Goal: Task Accomplishment & Management: Complete application form

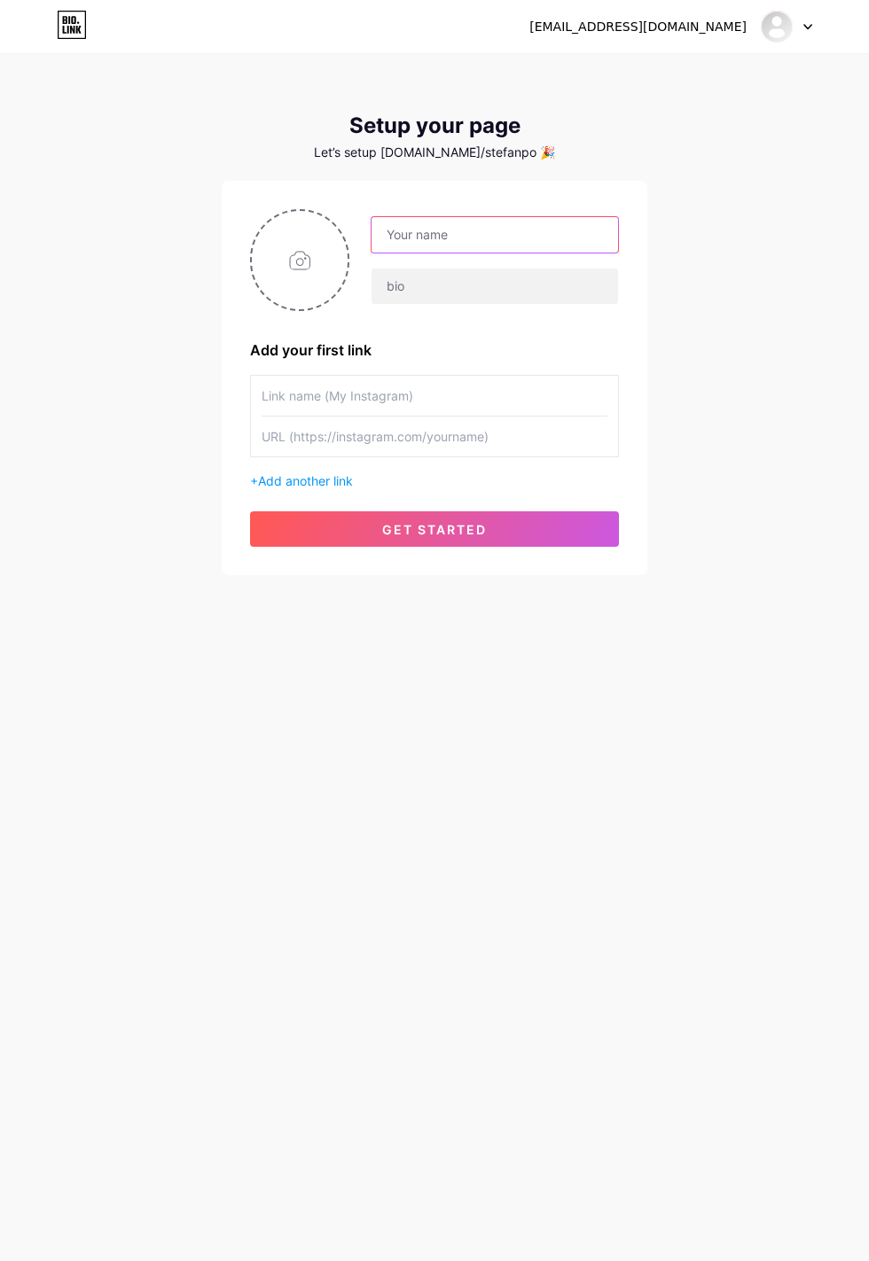
click at [443, 231] on input "text" at bounding box center [494, 234] width 246 height 35
type input "stefanportselis@web.de"
click at [462, 282] on input "text" at bounding box center [494, 286] width 246 height 35
click at [811, 27] on icon at bounding box center [807, 27] width 9 height 6
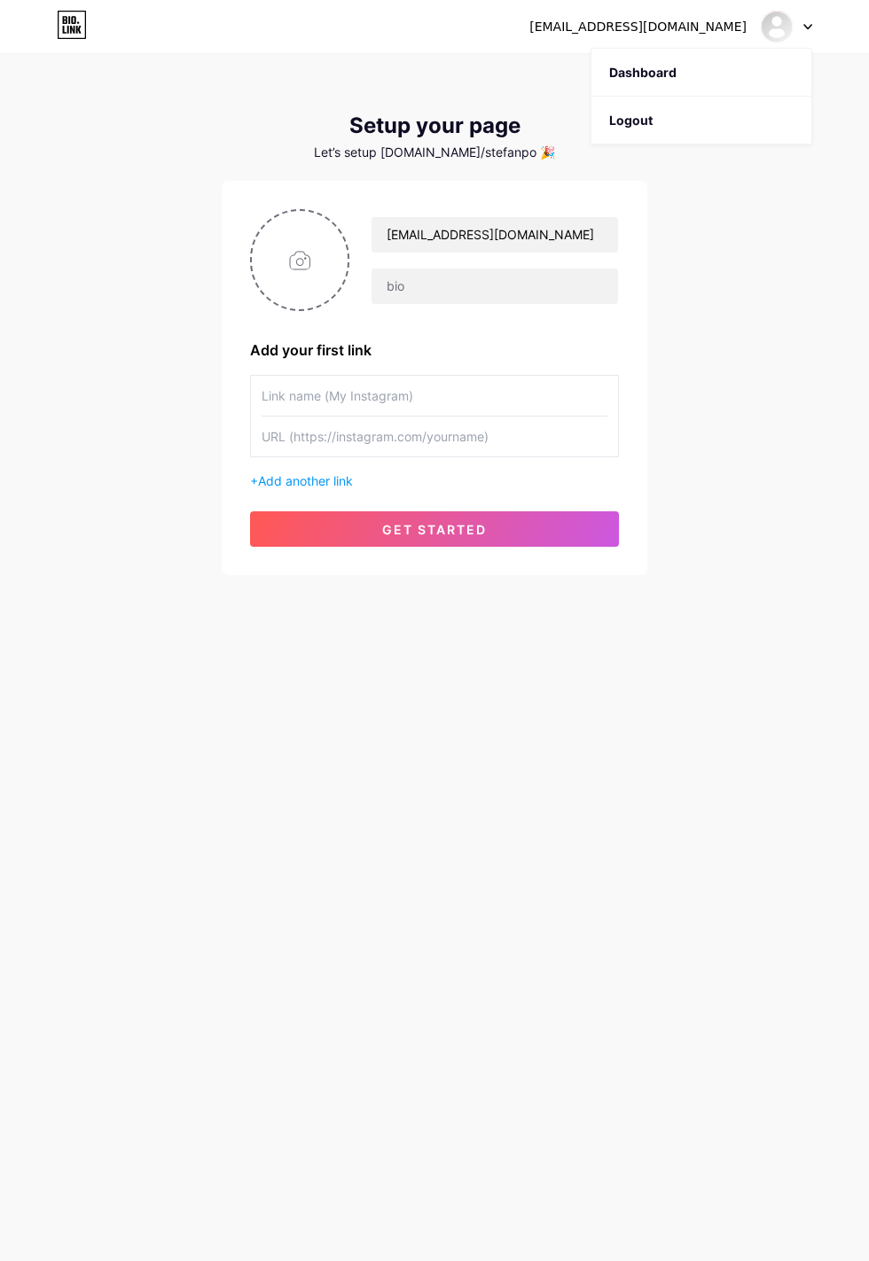
click at [485, 522] on span "get started" at bounding box center [434, 529] width 105 height 15
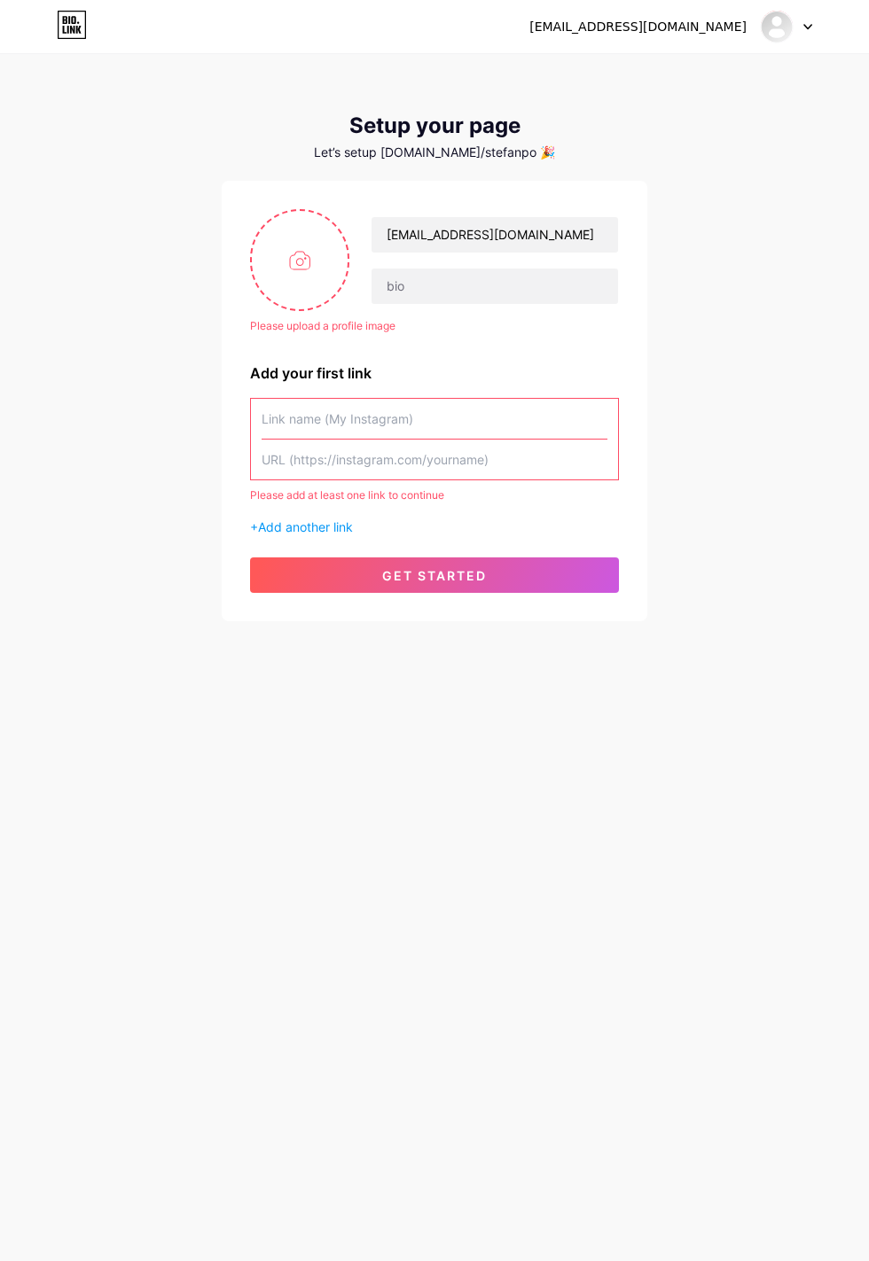
click at [325, 399] on input "text" at bounding box center [434, 419] width 346 height 40
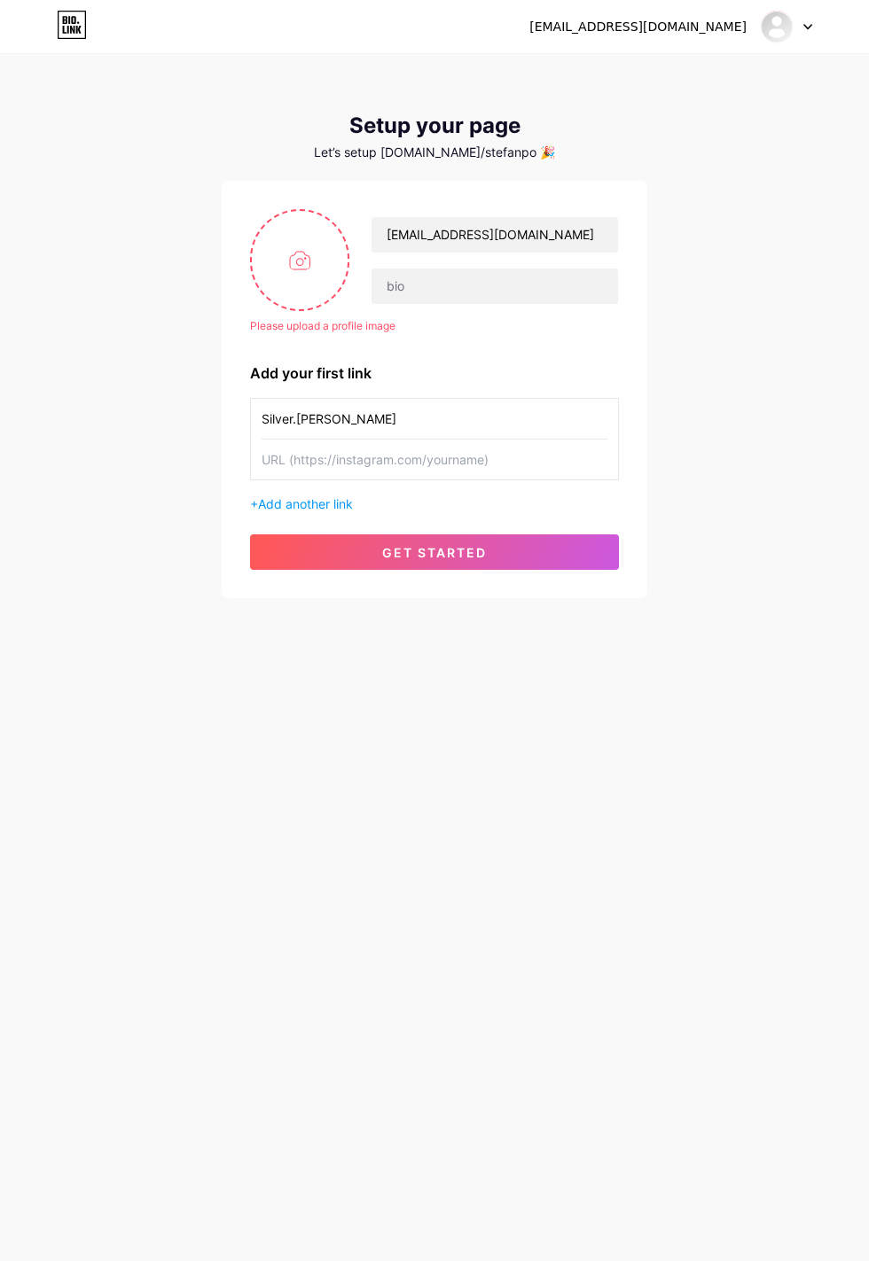
type input "Silver.rau"
click at [524, 535] on button "get started" at bounding box center [434, 552] width 369 height 35
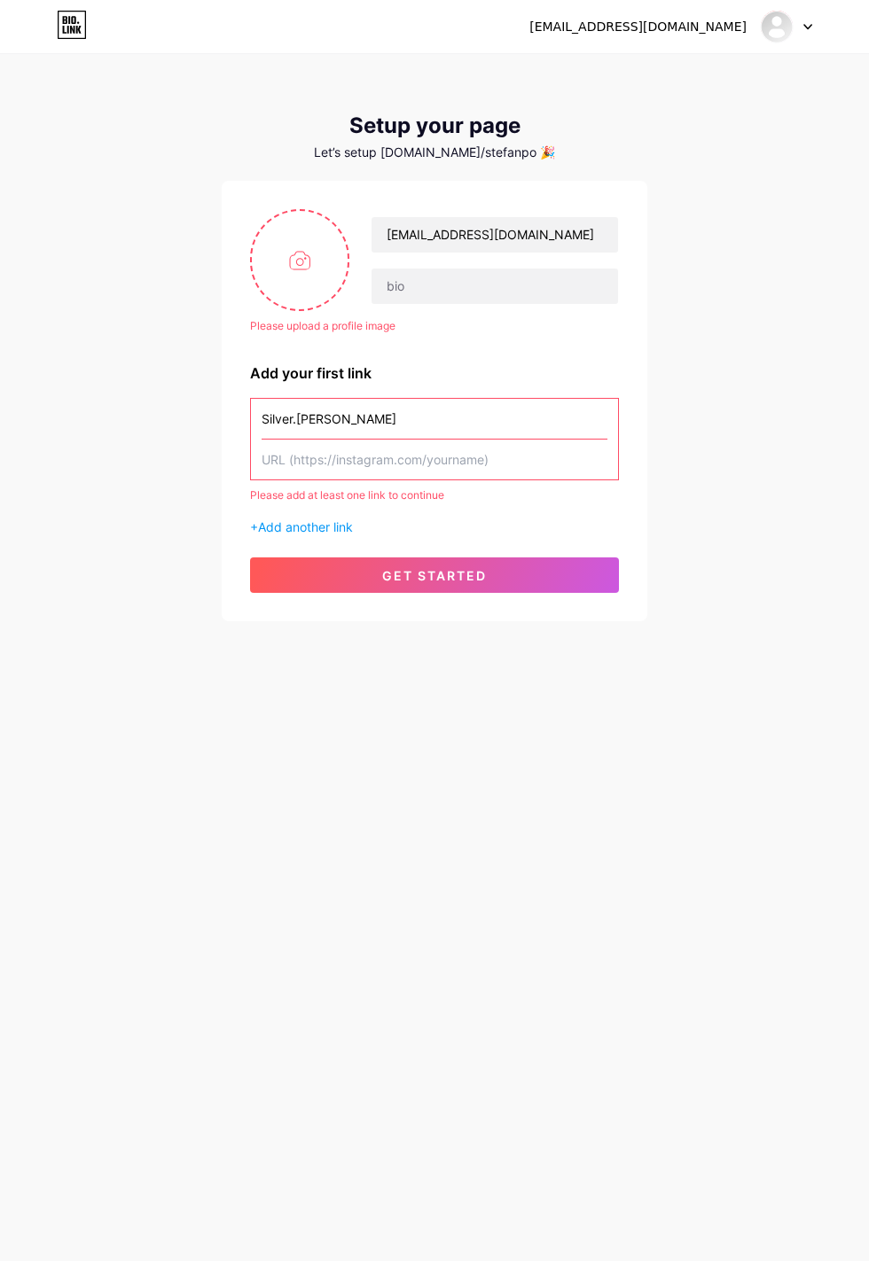
click at [466, 440] on input "text" at bounding box center [434, 460] width 346 height 40
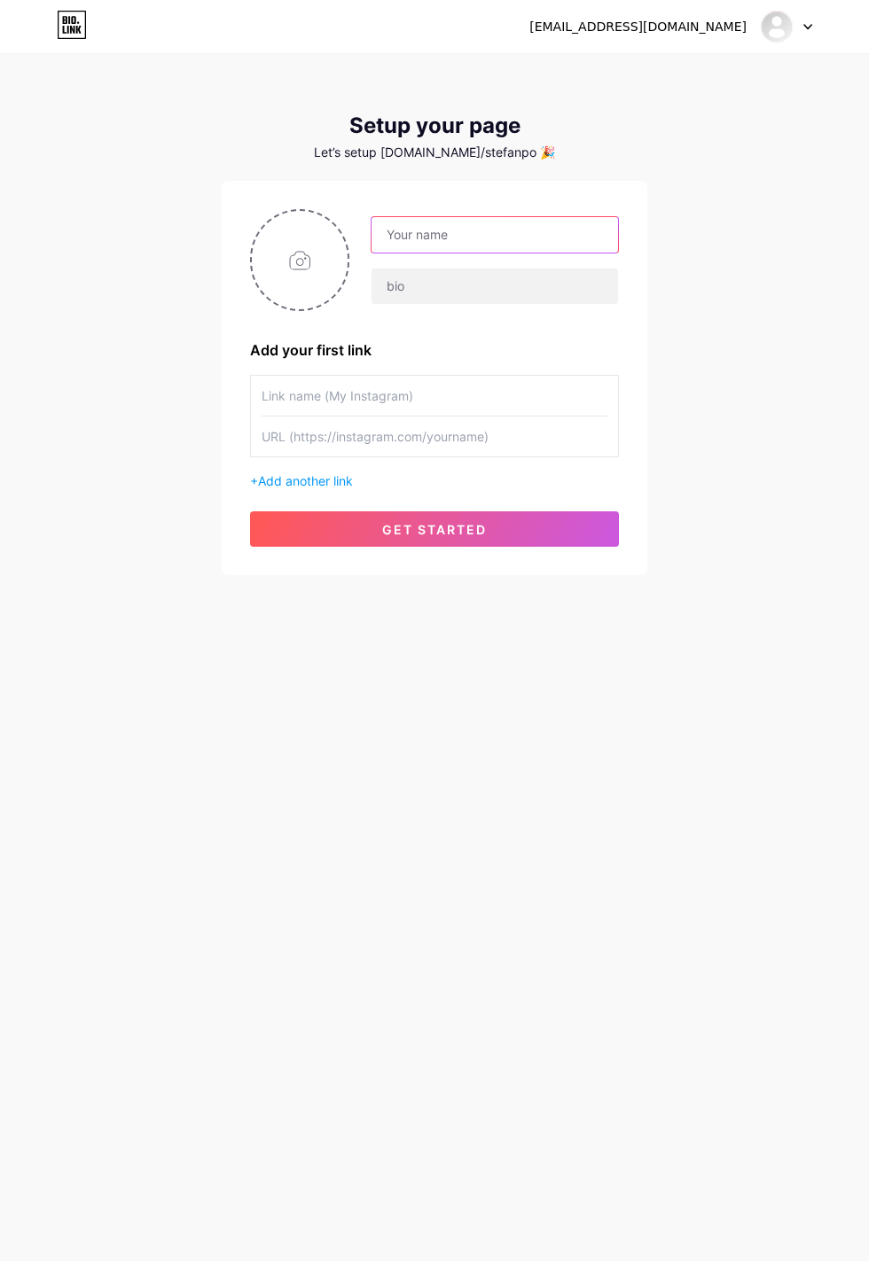
click at [493, 222] on input "text" at bounding box center [494, 234] width 246 height 35
type input "stefanportselis@web.de"
click at [495, 220] on input "text" at bounding box center [494, 234] width 246 height 35
type input "stefanportselis@web.de"
click at [305, 376] on input "text" at bounding box center [434, 396] width 346 height 40
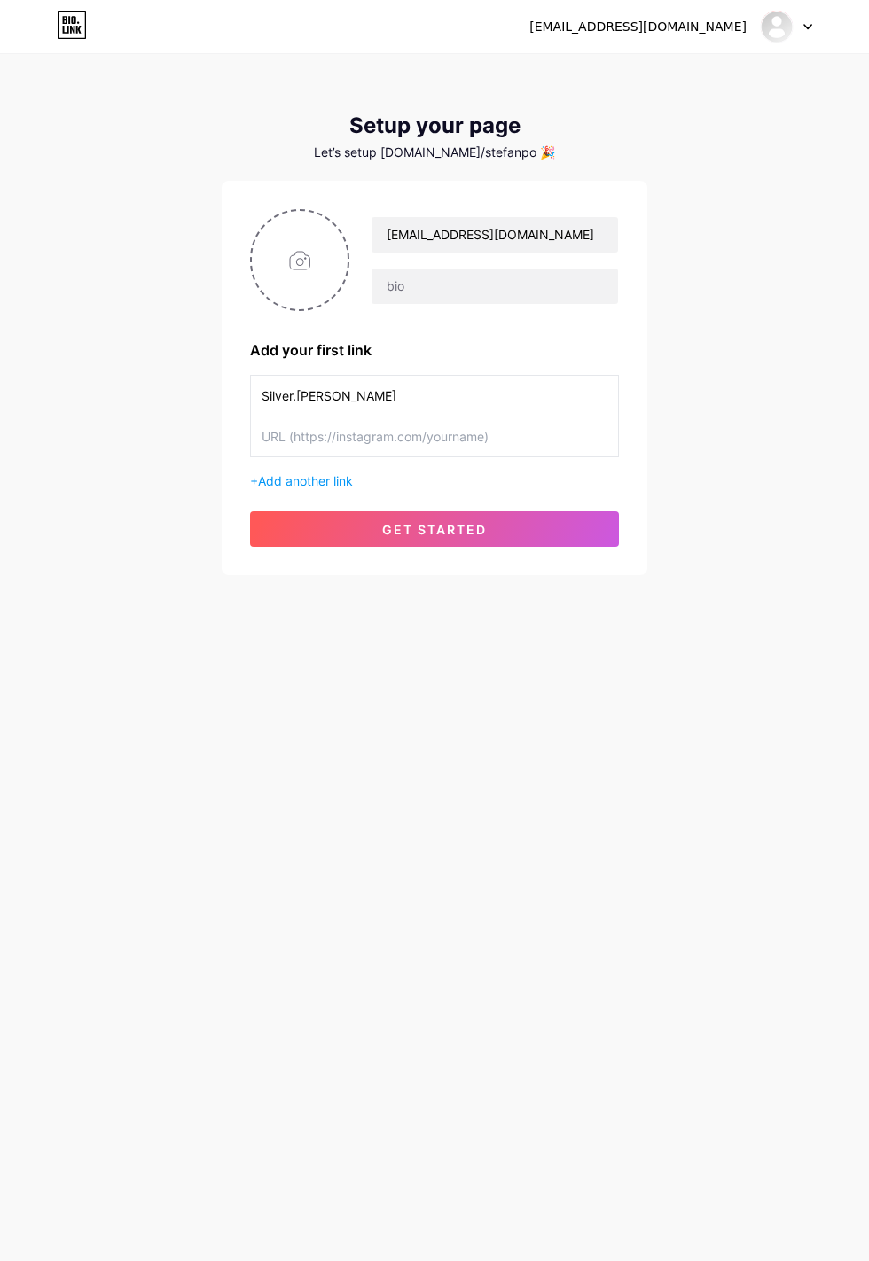
click at [436, 411] on input "Silver.rau" at bounding box center [434, 396] width 346 height 40
type input "Silver.rau"
click at [420, 430] on input "text" at bounding box center [434, 437] width 346 height 40
click at [463, 429] on input "text" at bounding box center [434, 437] width 346 height 40
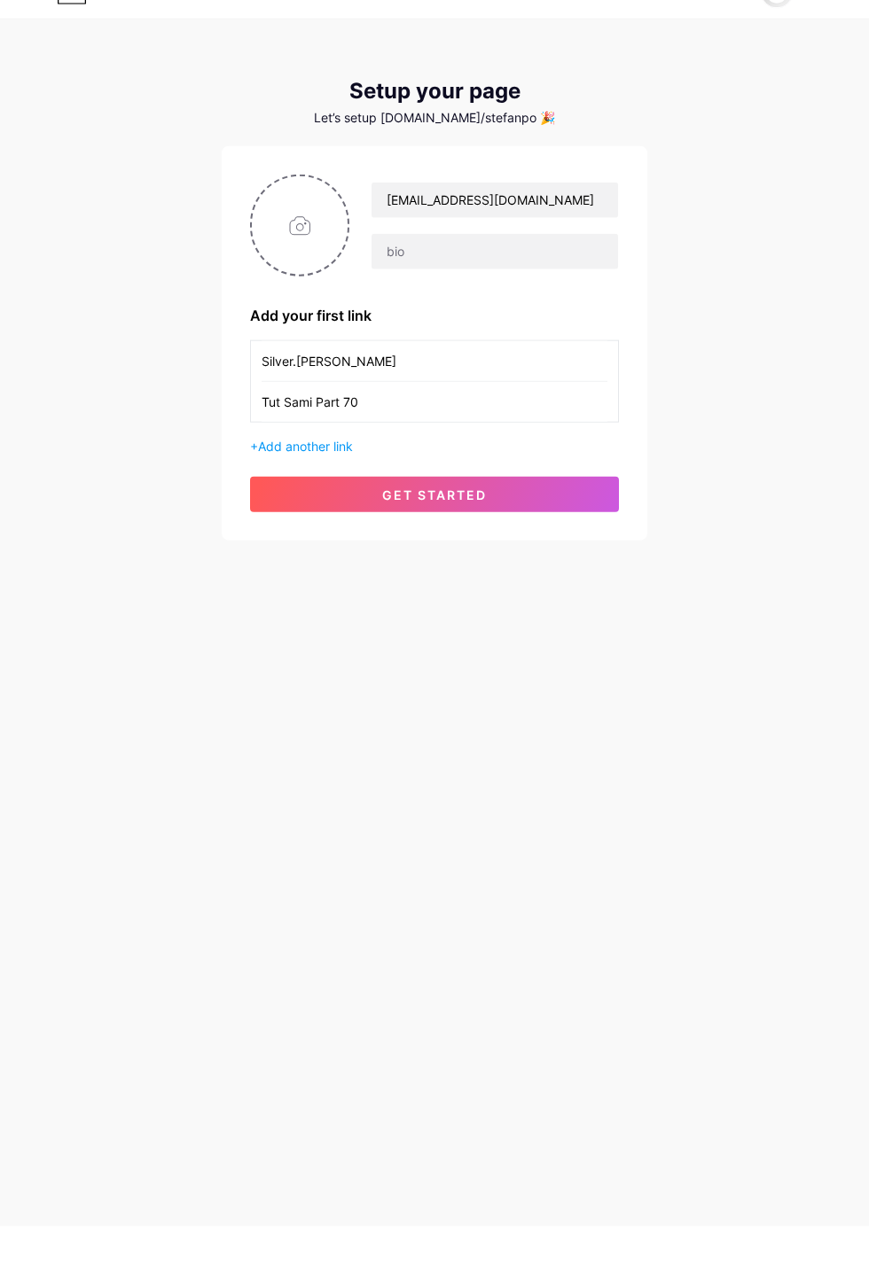
click at [290, 429] on input "Tut Sami Part 70" at bounding box center [434, 437] width 346 height 40
click at [292, 421] on input "Tut Sami Part 70" at bounding box center [434, 437] width 346 height 40
click at [282, 410] on input "Silver.rau" at bounding box center [434, 396] width 346 height 40
click at [330, 410] on input "Silver.rau" at bounding box center [434, 396] width 346 height 40
click at [308, 434] on input "Tut Sami Part 70" at bounding box center [434, 437] width 346 height 40
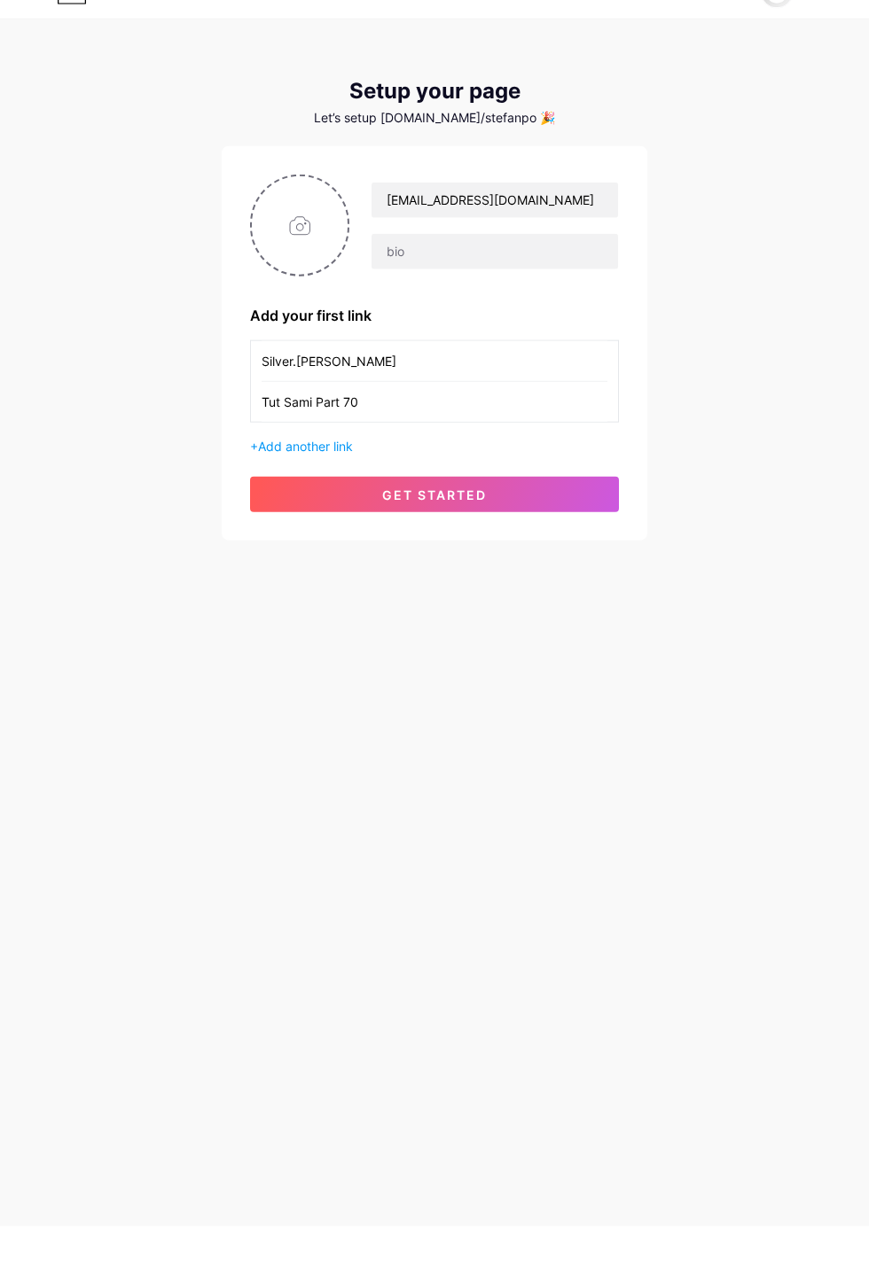
click at [276, 426] on input "Tut Sami Part 70" at bounding box center [434, 437] width 346 height 40
click at [319, 410] on input "Silver.rau" at bounding box center [434, 396] width 346 height 40
click at [415, 431] on input "Tu Sami Part 70" at bounding box center [434, 437] width 346 height 40
click at [316, 427] on input "Tu Sami Part 70" at bounding box center [434, 437] width 346 height 40
click at [308, 426] on input "Tu Sami Part 70" at bounding box center [434, 437] width 346 height 40
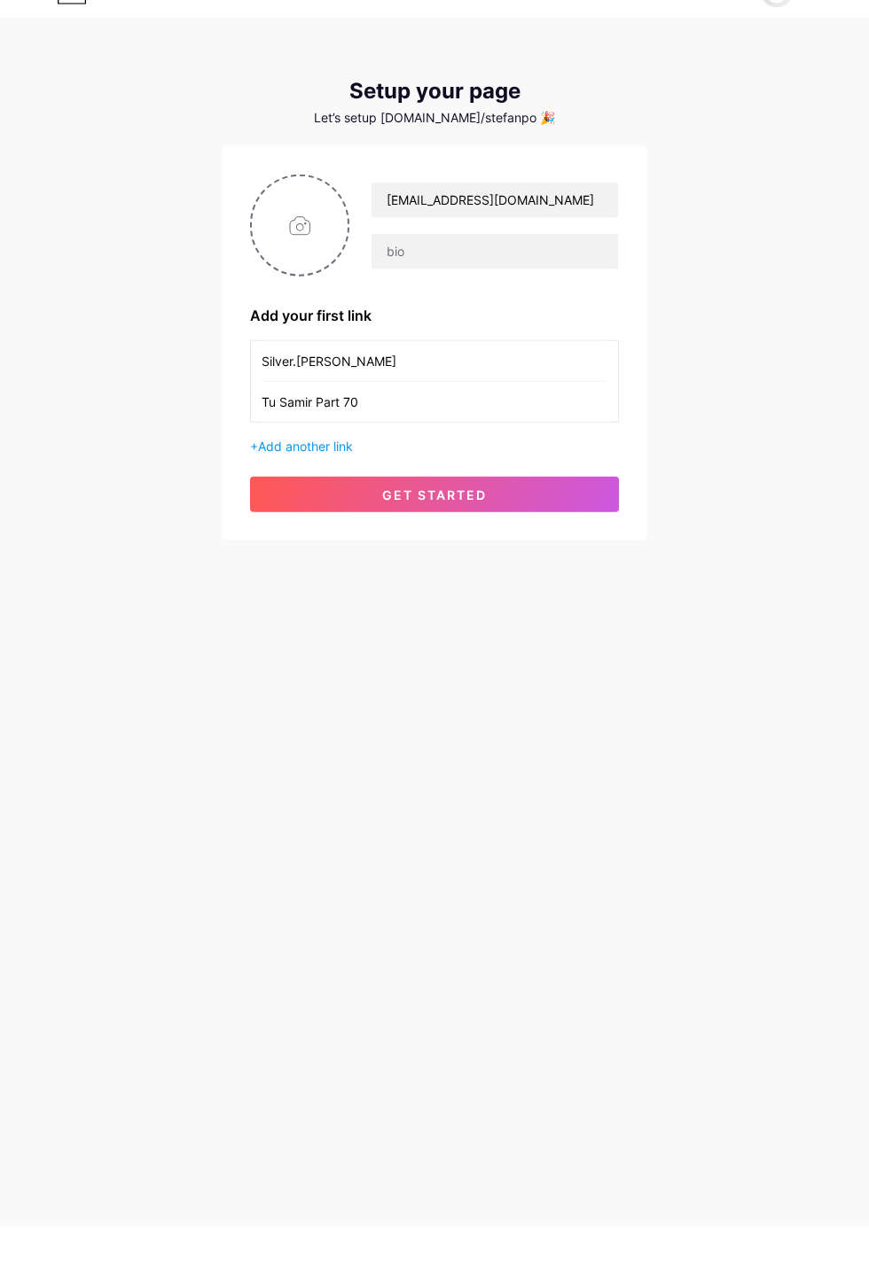
type input "Tu Samir Part 70"
click at [543, 511] on button "get started" at bounding box center [434, 528] width 369 height 35
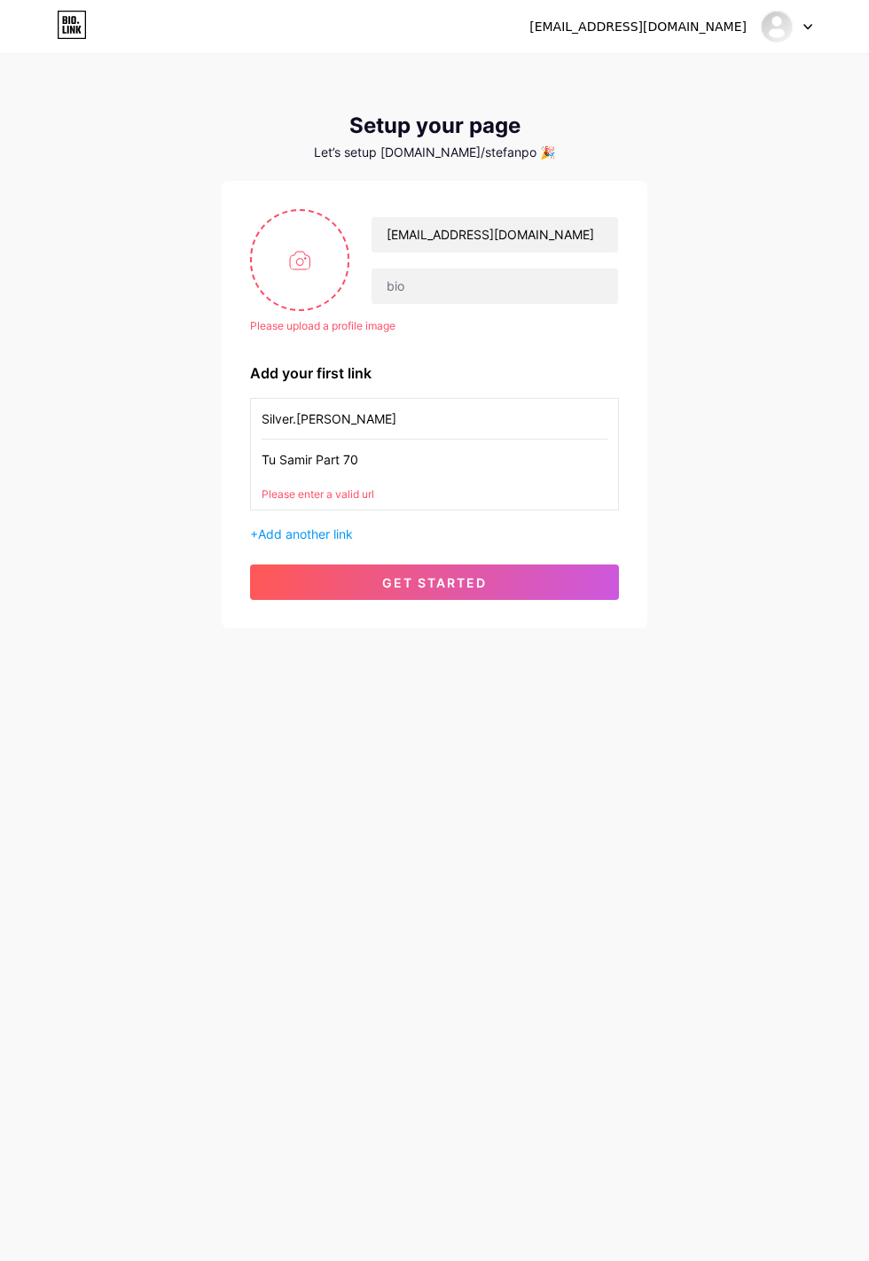
click at [348, 530] on span "Add another link" at bounding box center [305, 534] width 95 height 15
